Goal: Information Seeking & Learning: Check status

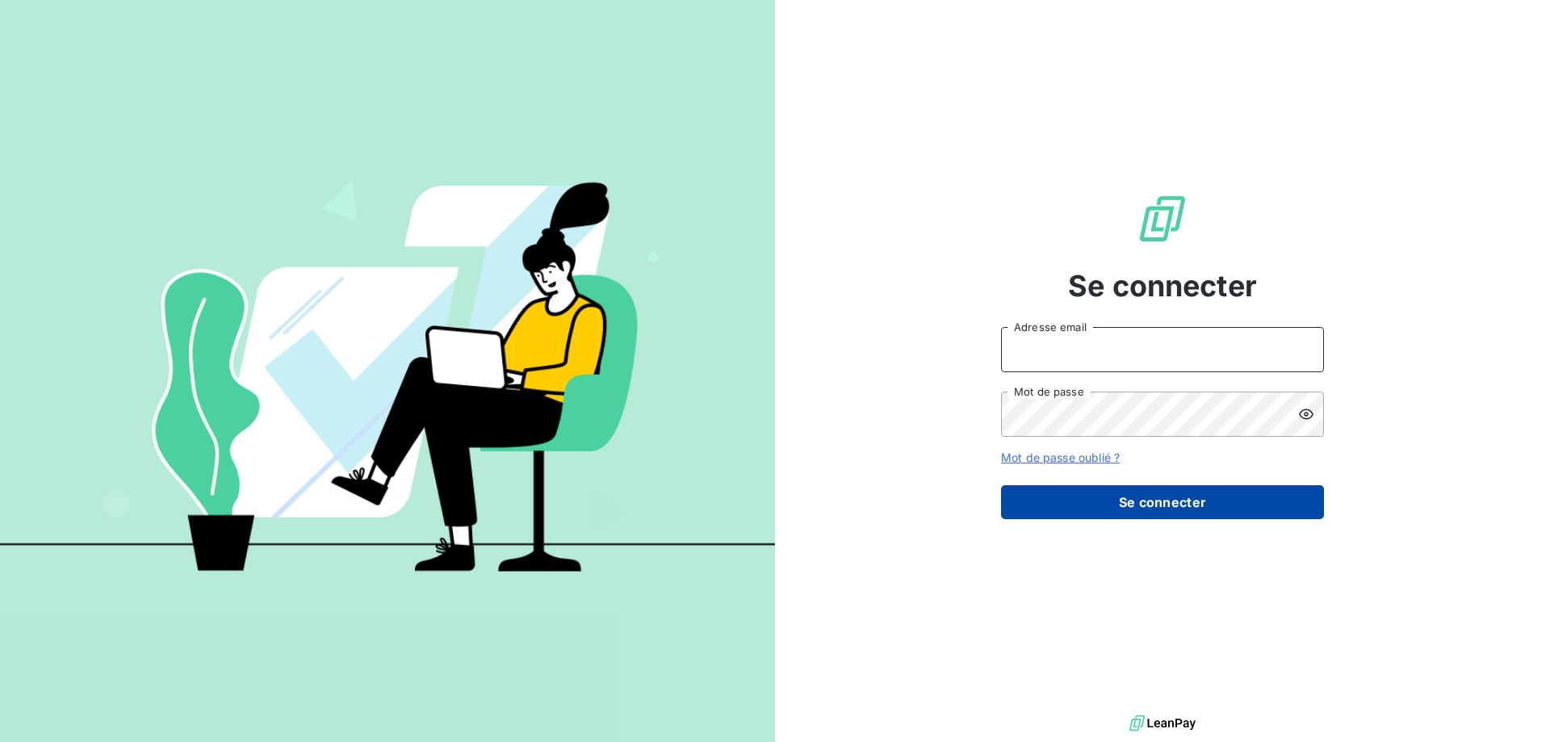
type input "[EMAIL_ADDRESS][DOMAIN_NAME]"
click at [1122, 495] on button "Se connecter" at bounding box center [1162, 502] width 323 height 34
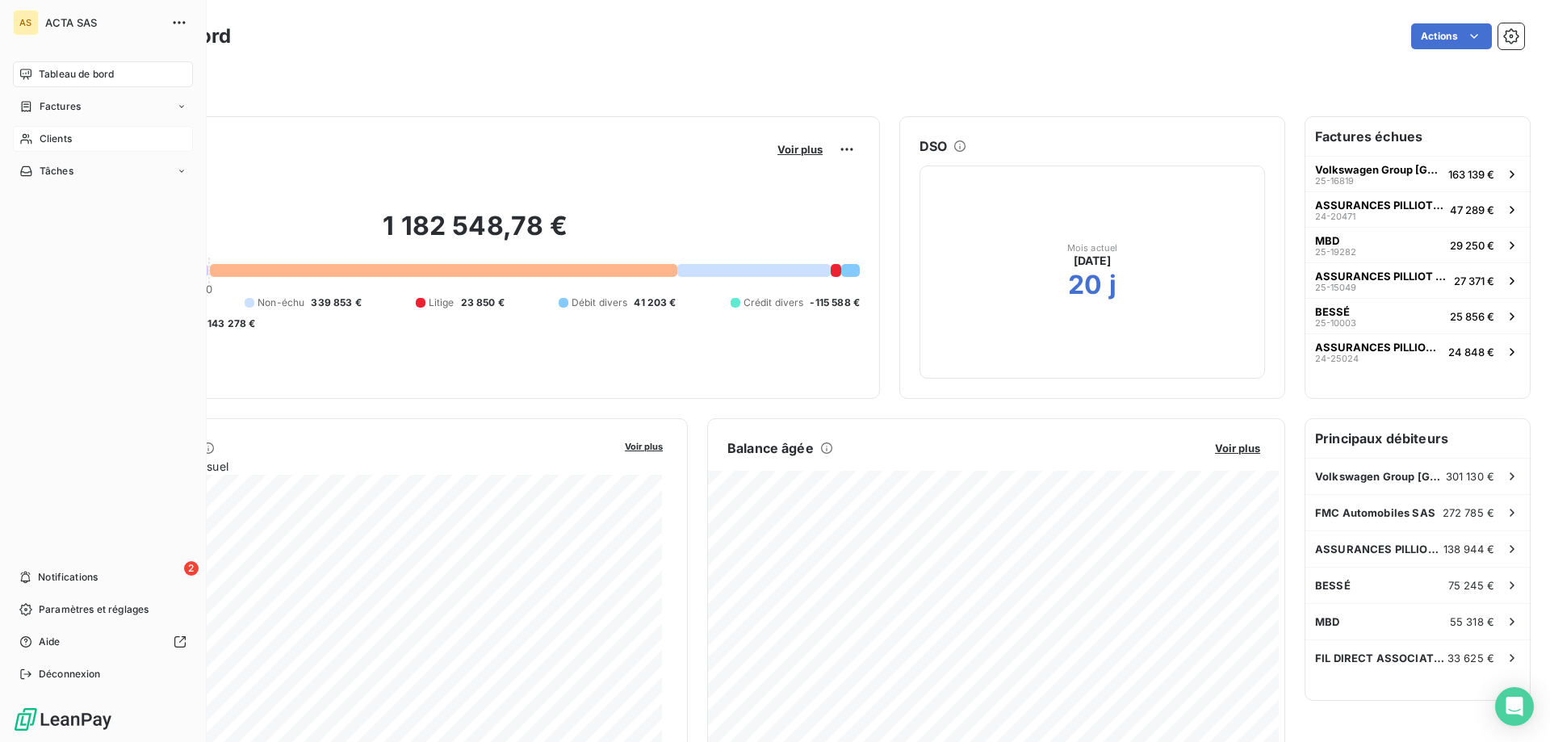
click at [44, 132] on span "Clients" at bounding box center [56, 139] width 32 height 15
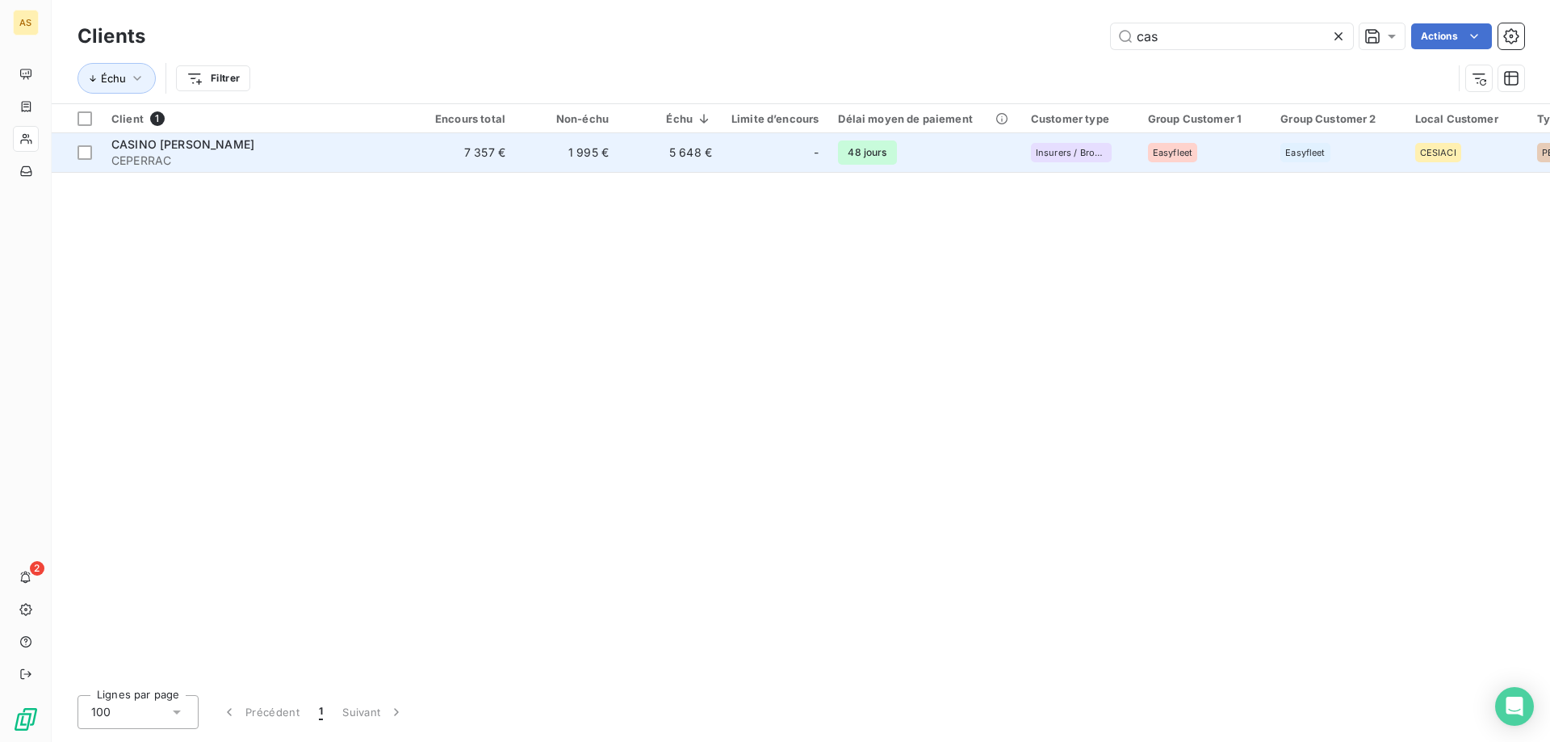
type input "cas"
click at [254, 153] on span "CEPERRAC" at bounding box center [256, 161] width 291 height 16
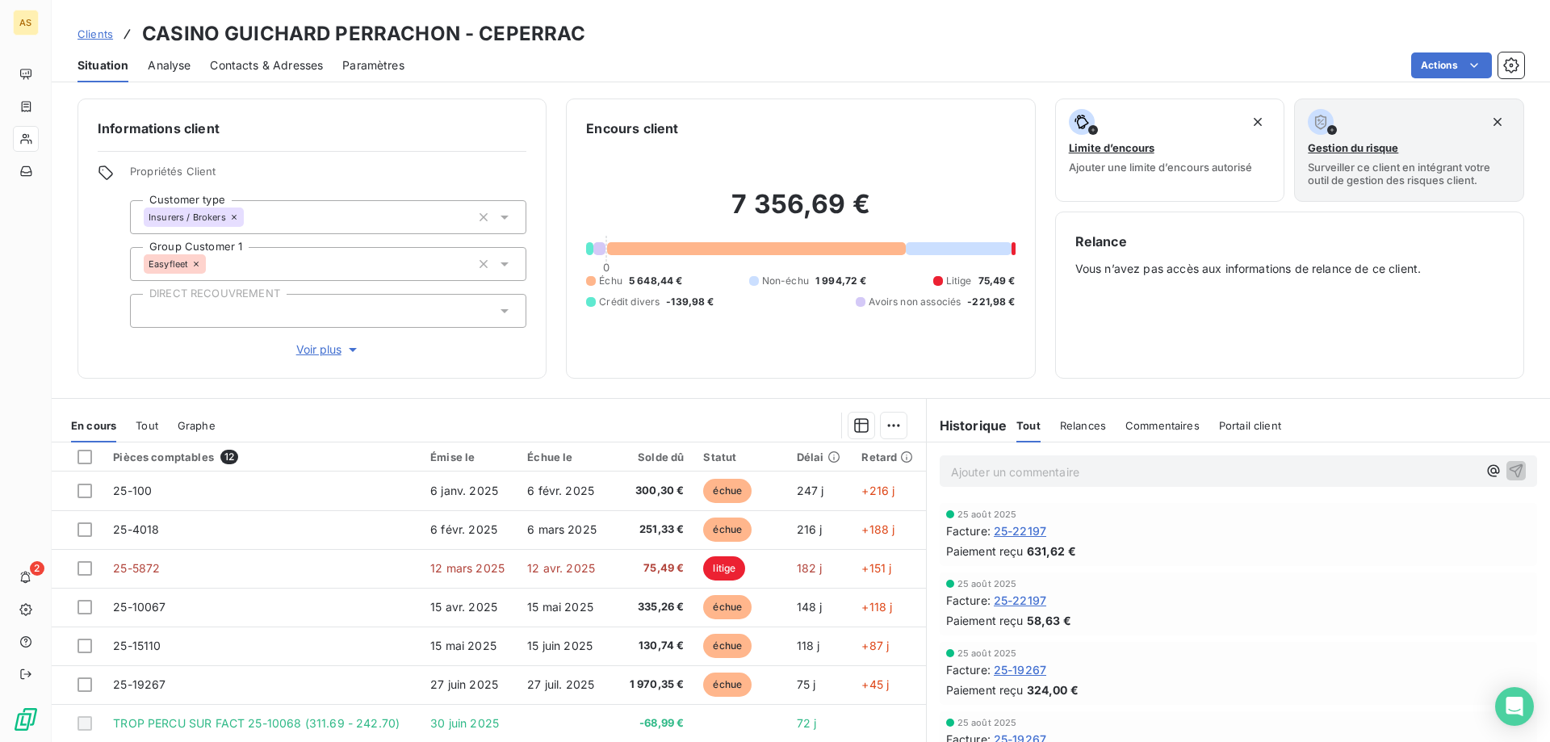
click at [178, 65] on span "Analyse" at bounding box center [169, 65] width 43 height 16
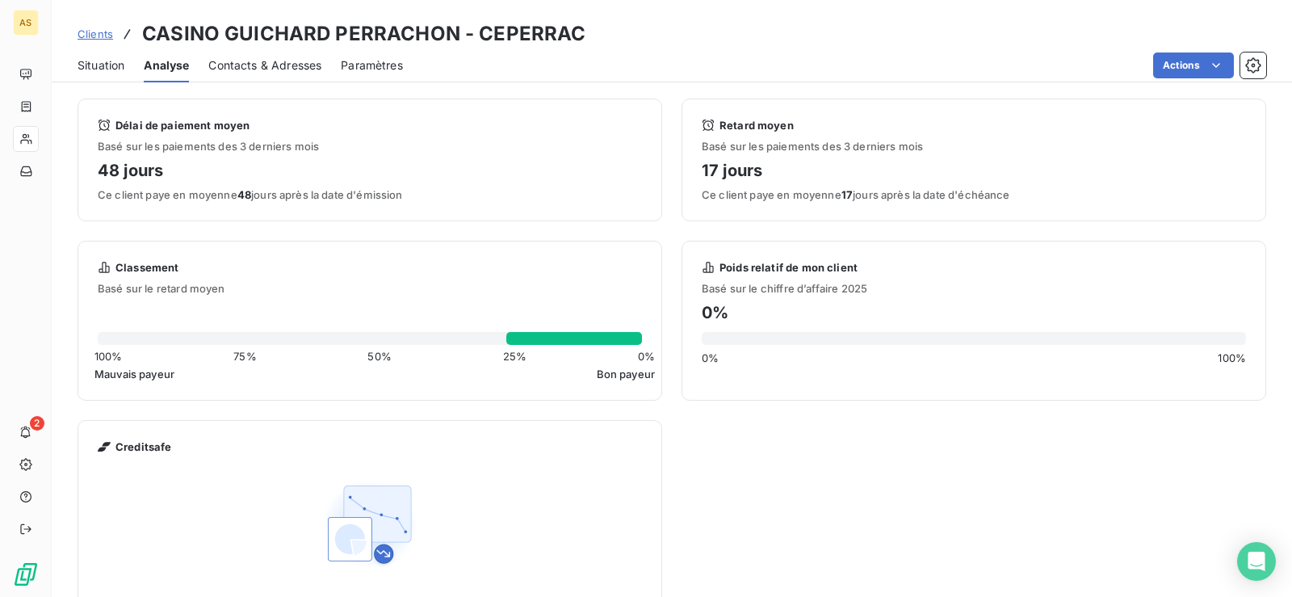
click at [848, 468] on div "Délai de paiement moyen Basé sur les paiements des 3 derniers mois 48 jours Ce …" at bounding box center [672, 364] width 1188 height 533
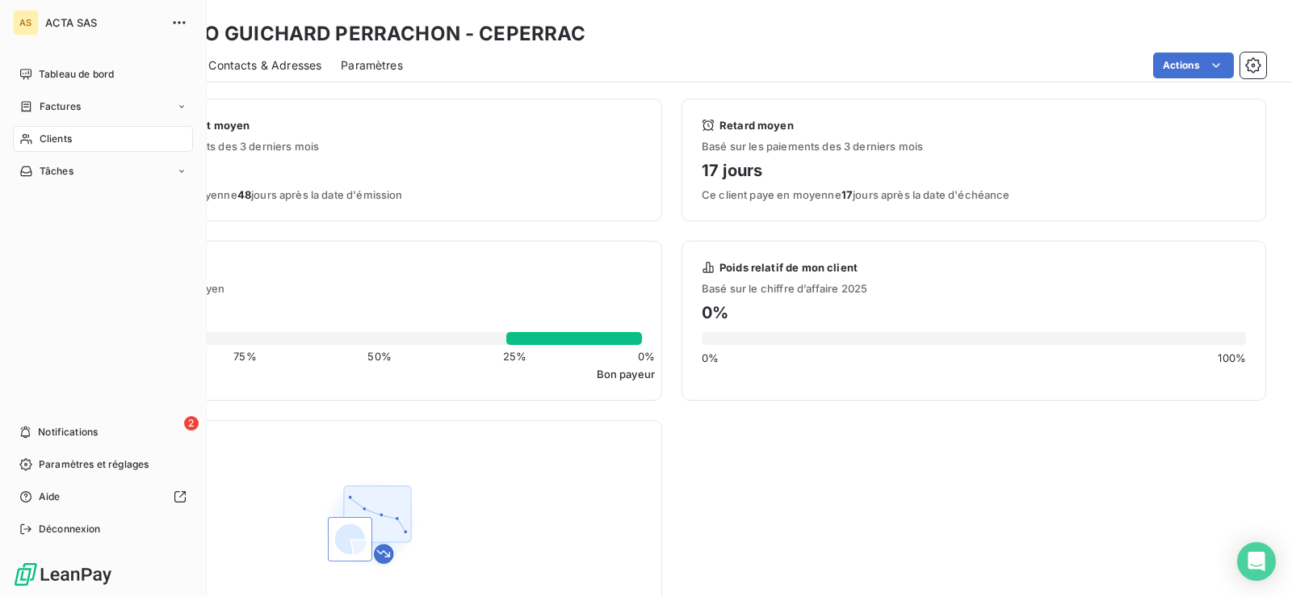
click at [90, 135] on div "Clients" at bounding box center [103, 139] width 180 height 26
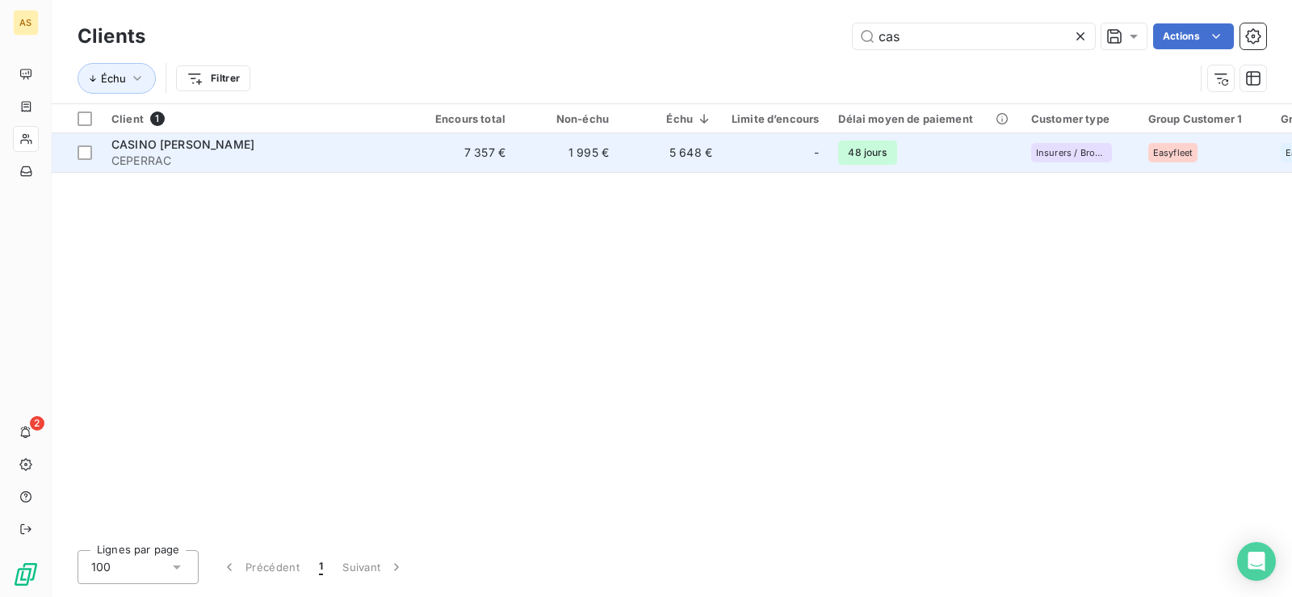
click at [254, 146] on span "CASINO [PERSON_NAME]" at bounding box center [182, 144] width 143 height 14
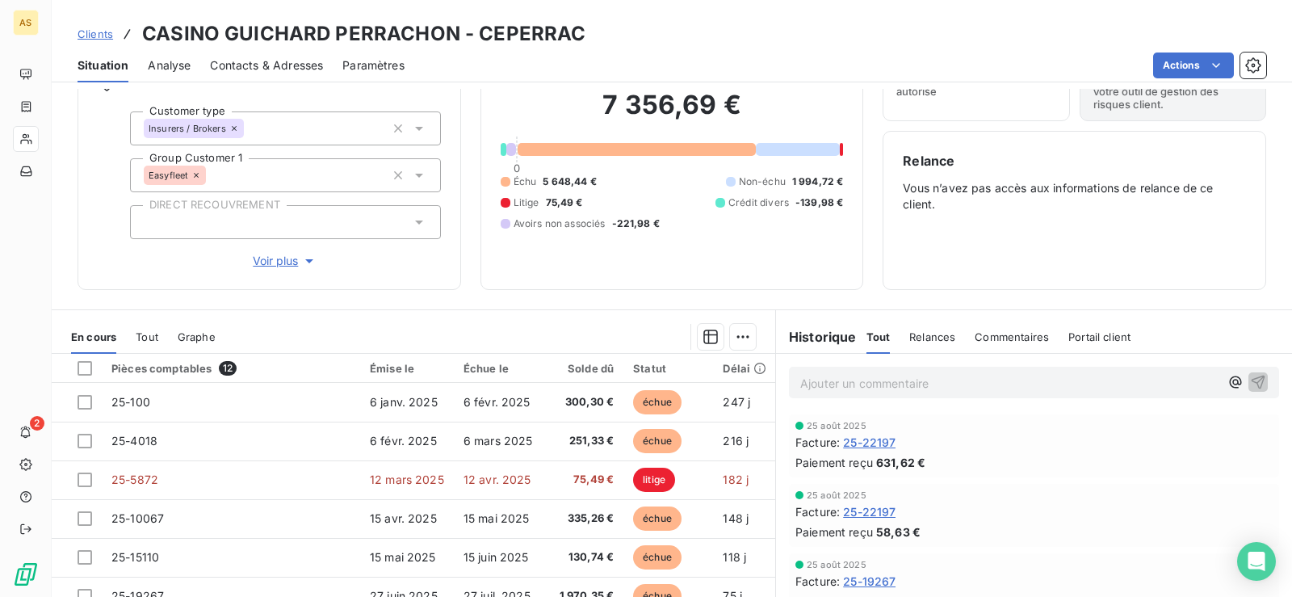
scroll to position [90, 0]
